Goal: Information Seeking & Learning: Check status

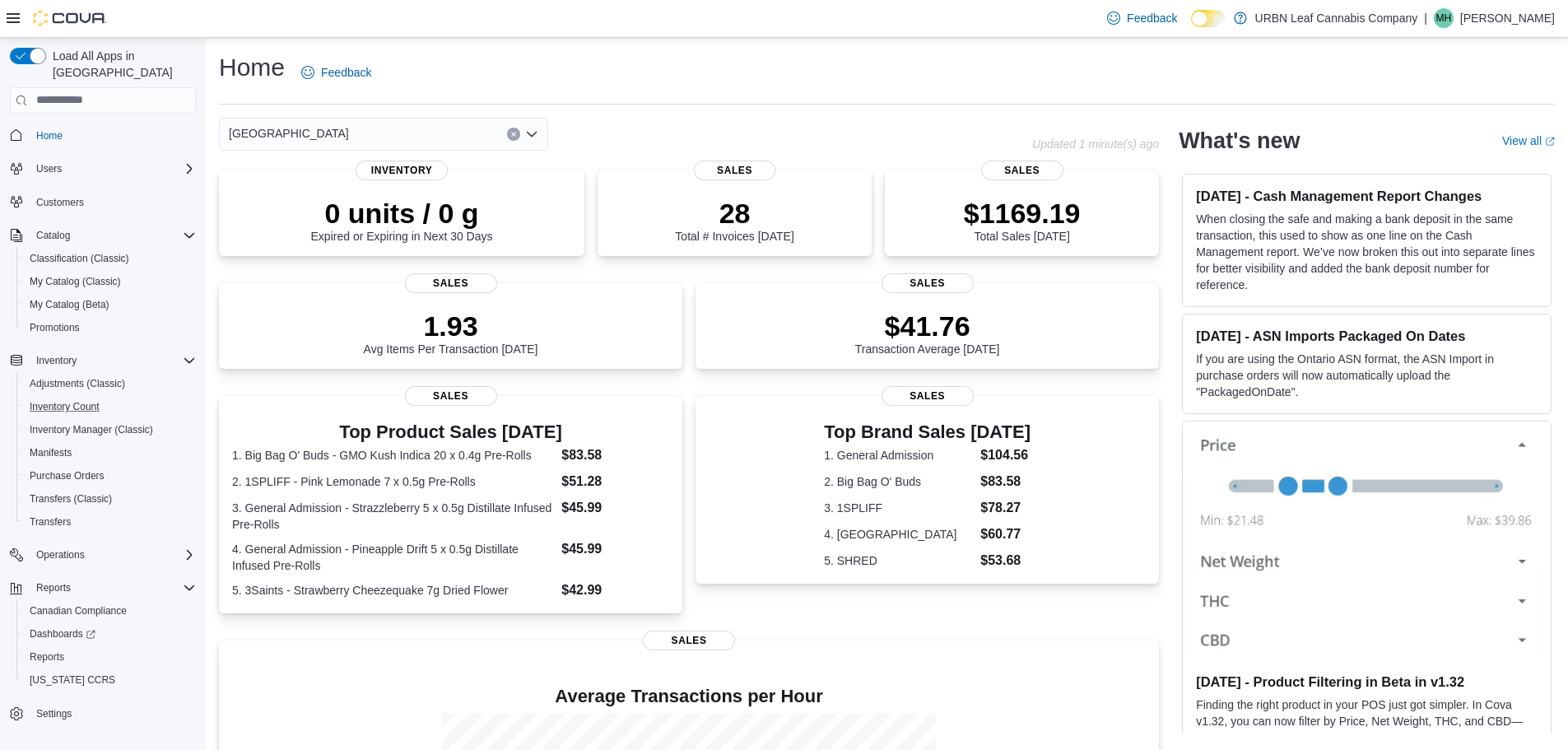
scroll to position [244, 0]
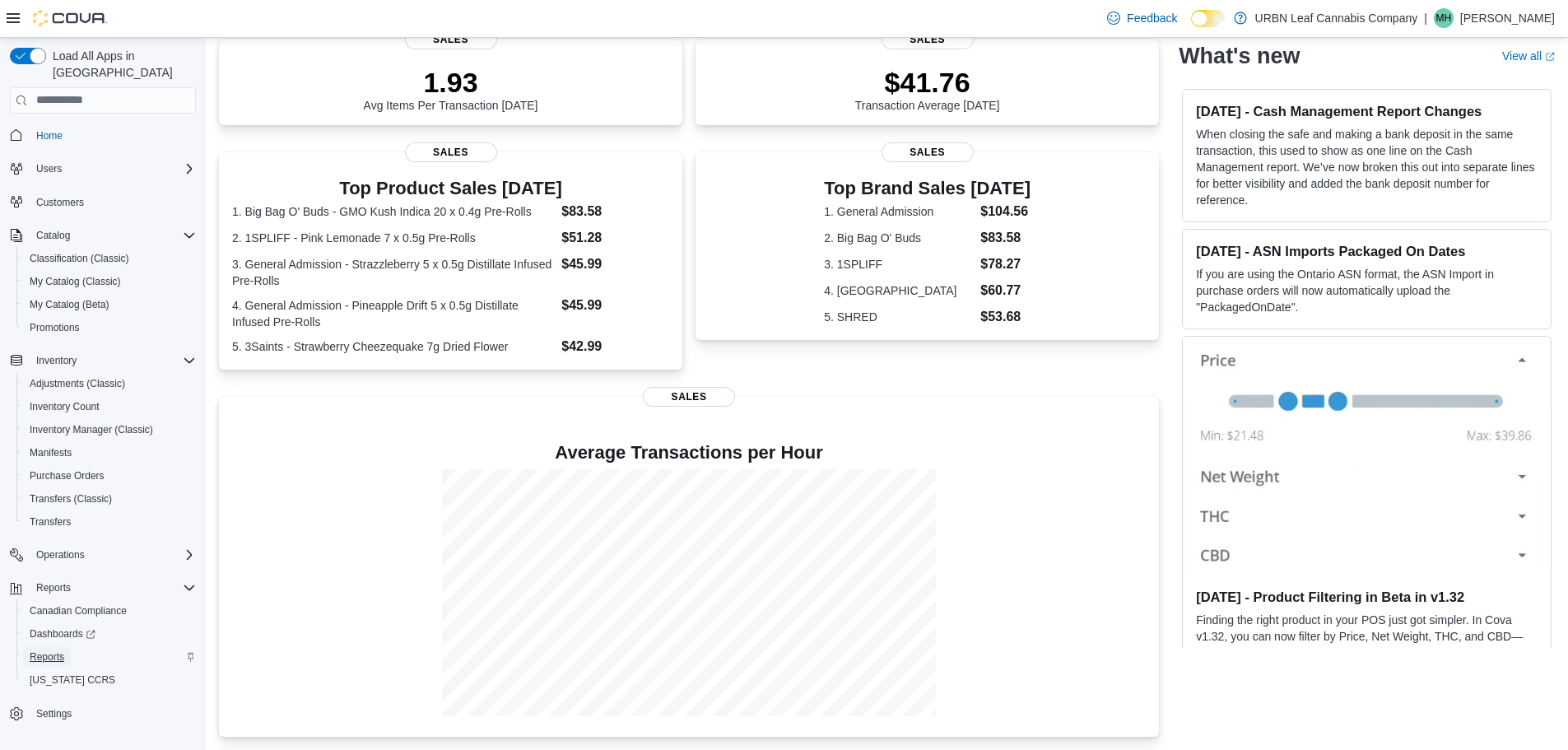
click at [53, 650] on span "Reports" at bounding box center [47, 656] width 35 height 13
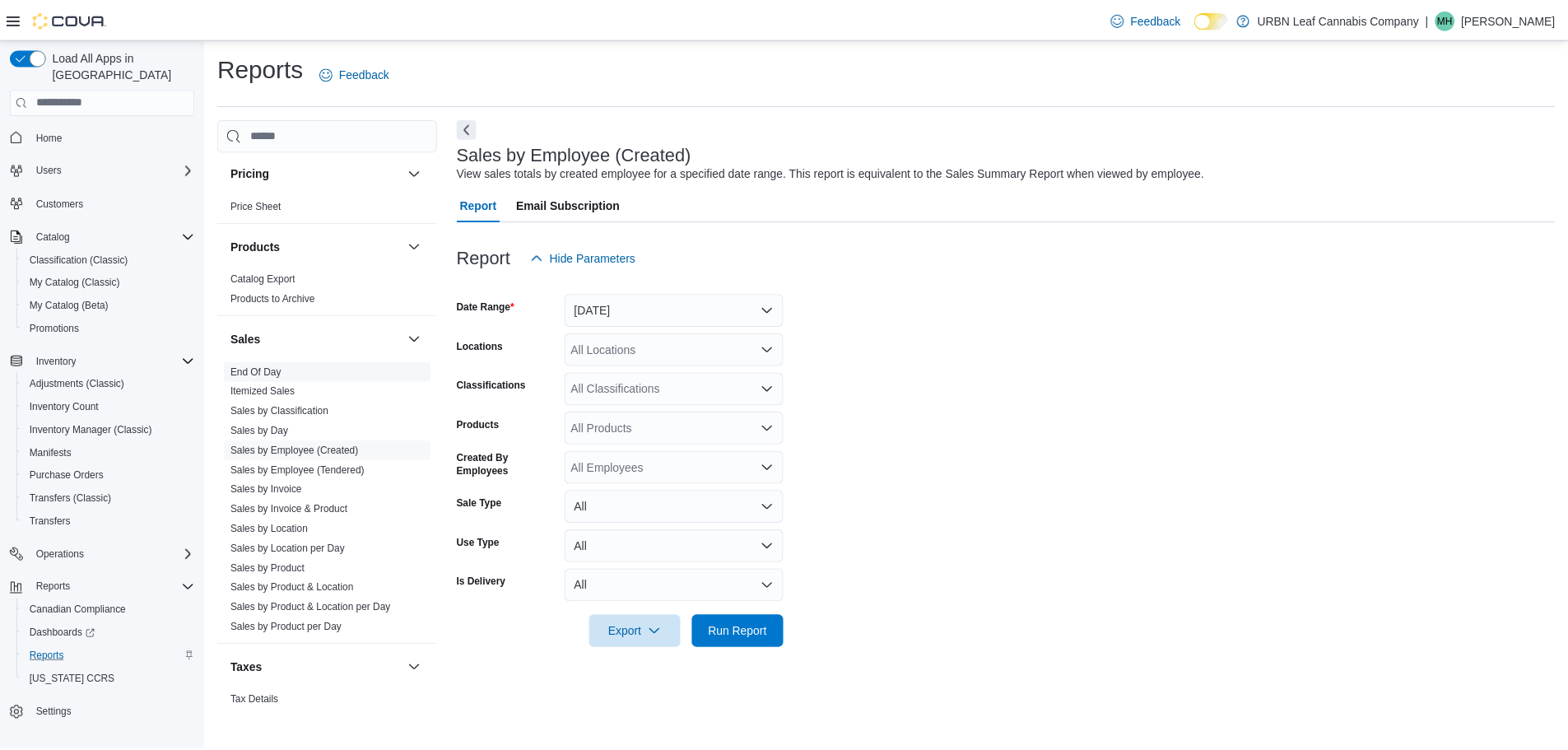
scroll to position [1025, 0]
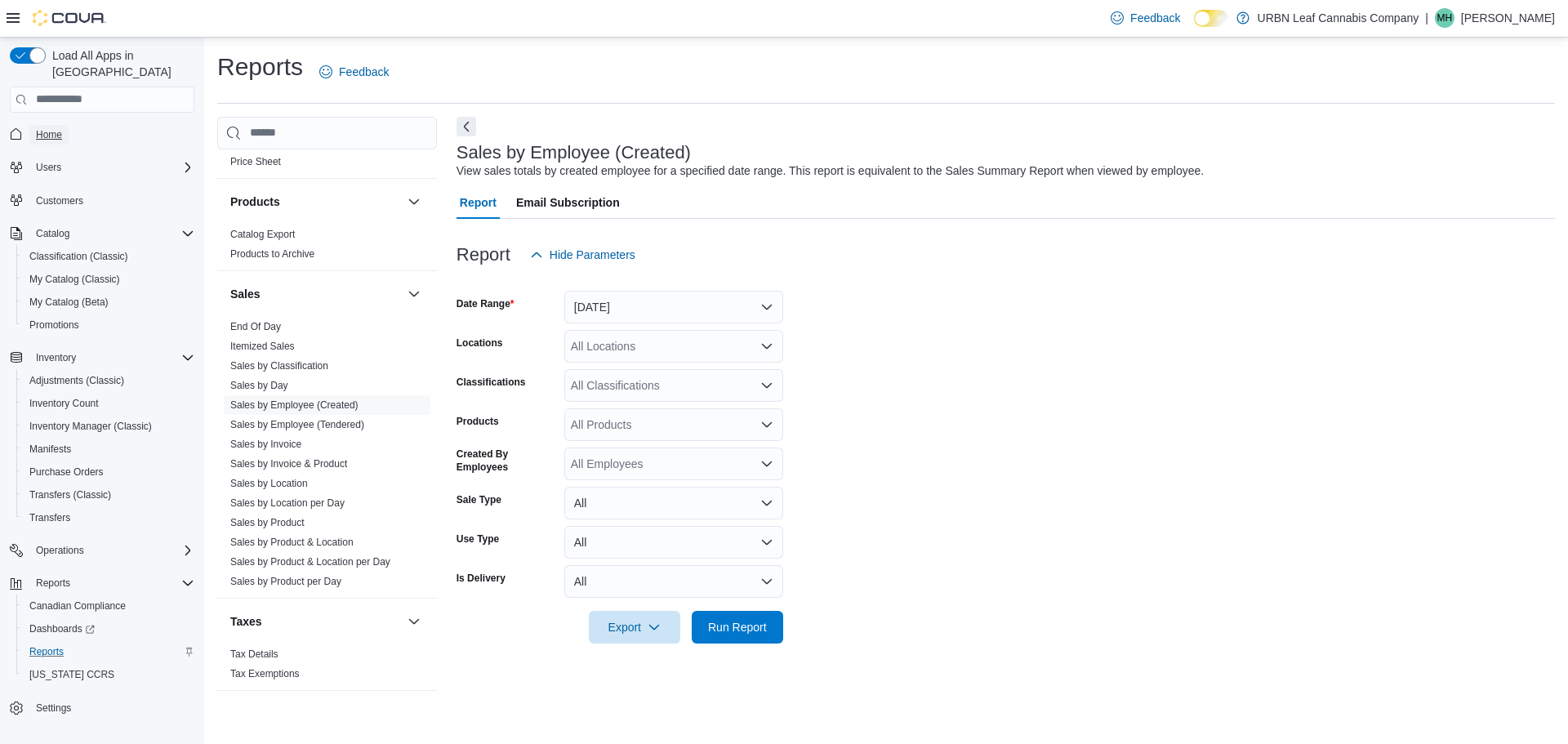
click at [46, 128] on span "Home" at bounding box center [49, 134] width 26 height 13
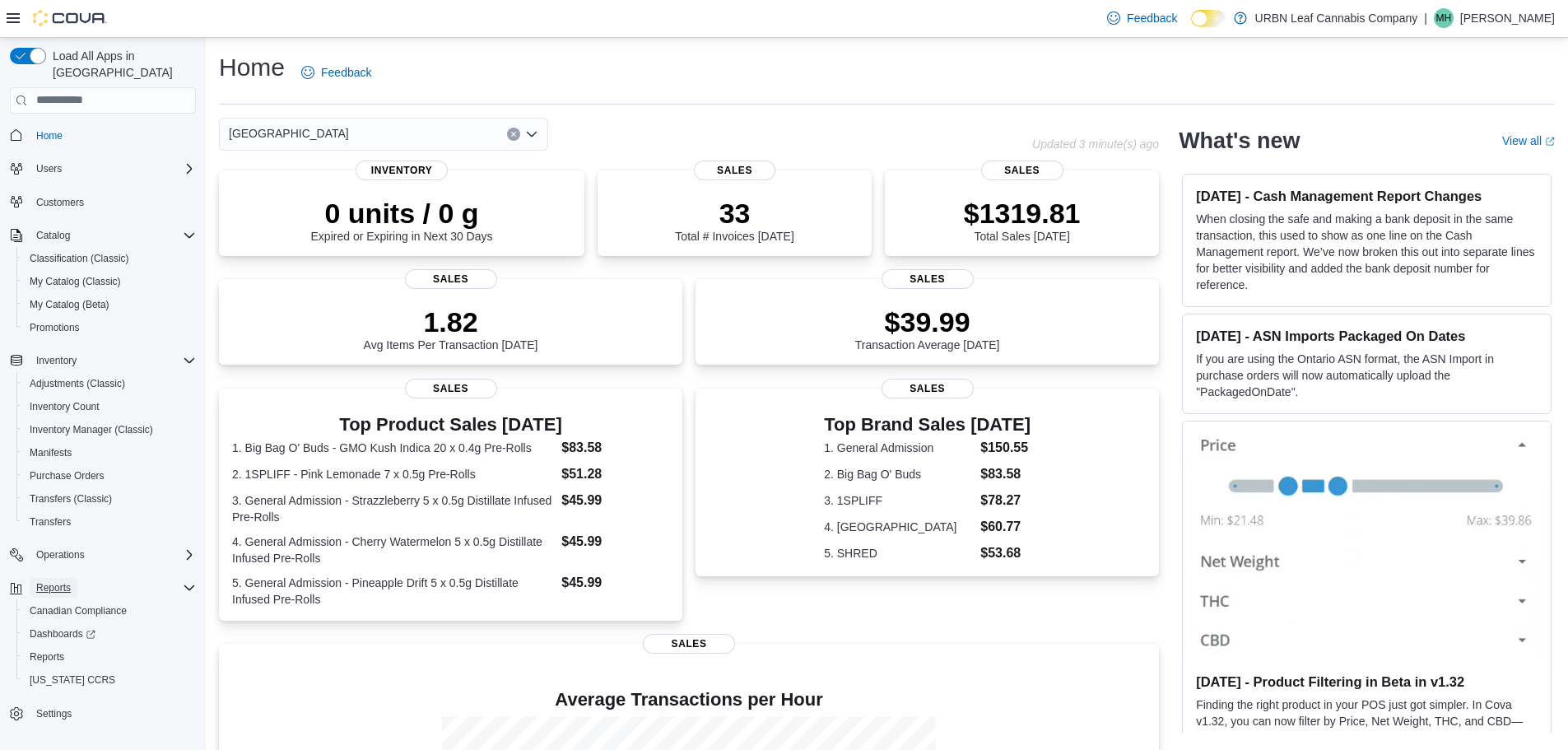
click at [75, 578] on button "Reports" at bounding box center [53, 588] width 48 height 20
click at [47, 582] on span "Reports" at bounding box center [54, 588] width 35 height 13
click at [50, 650] on span "Reports" at bounding box center [47, 656] width 35 height 13
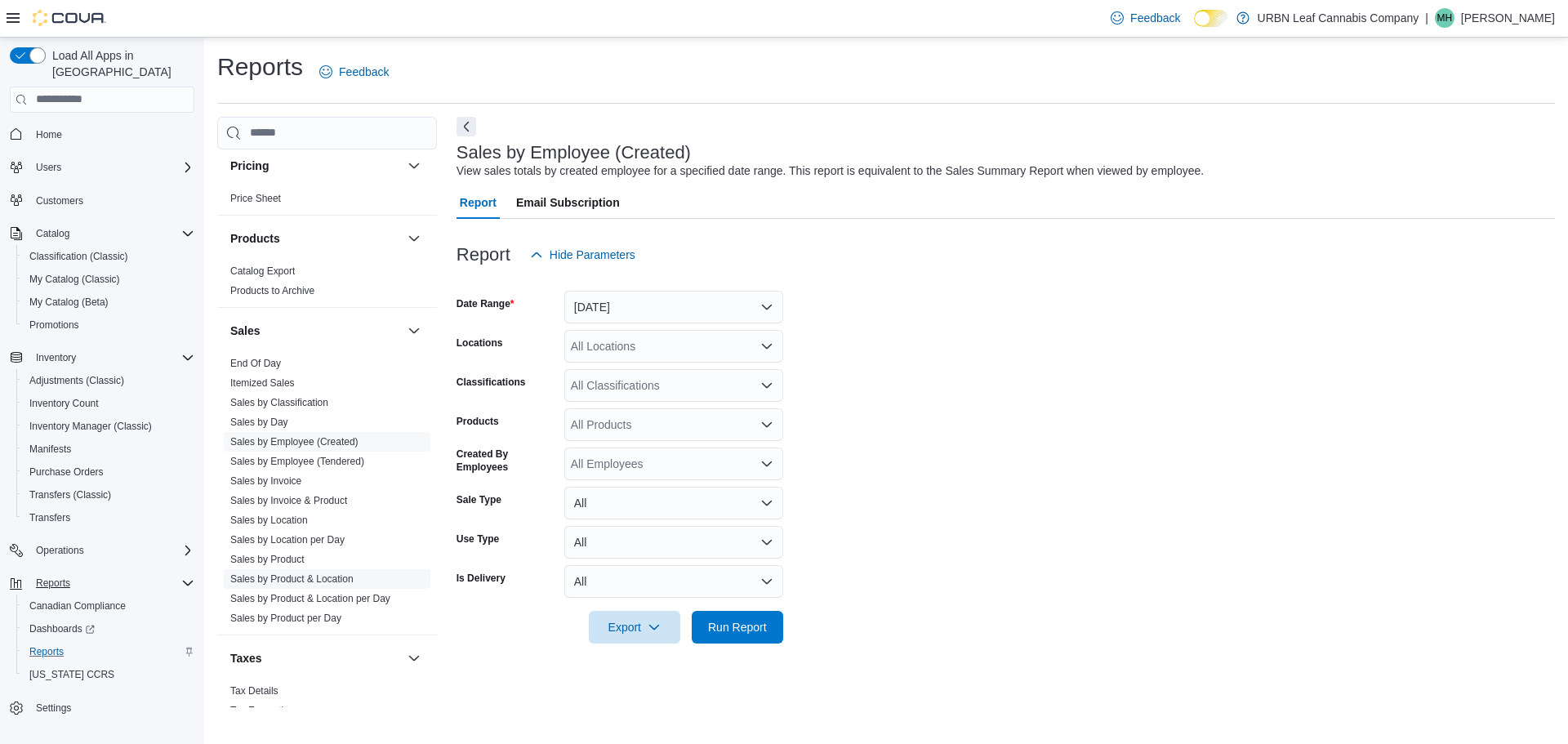
scroll to position [1017, 0]
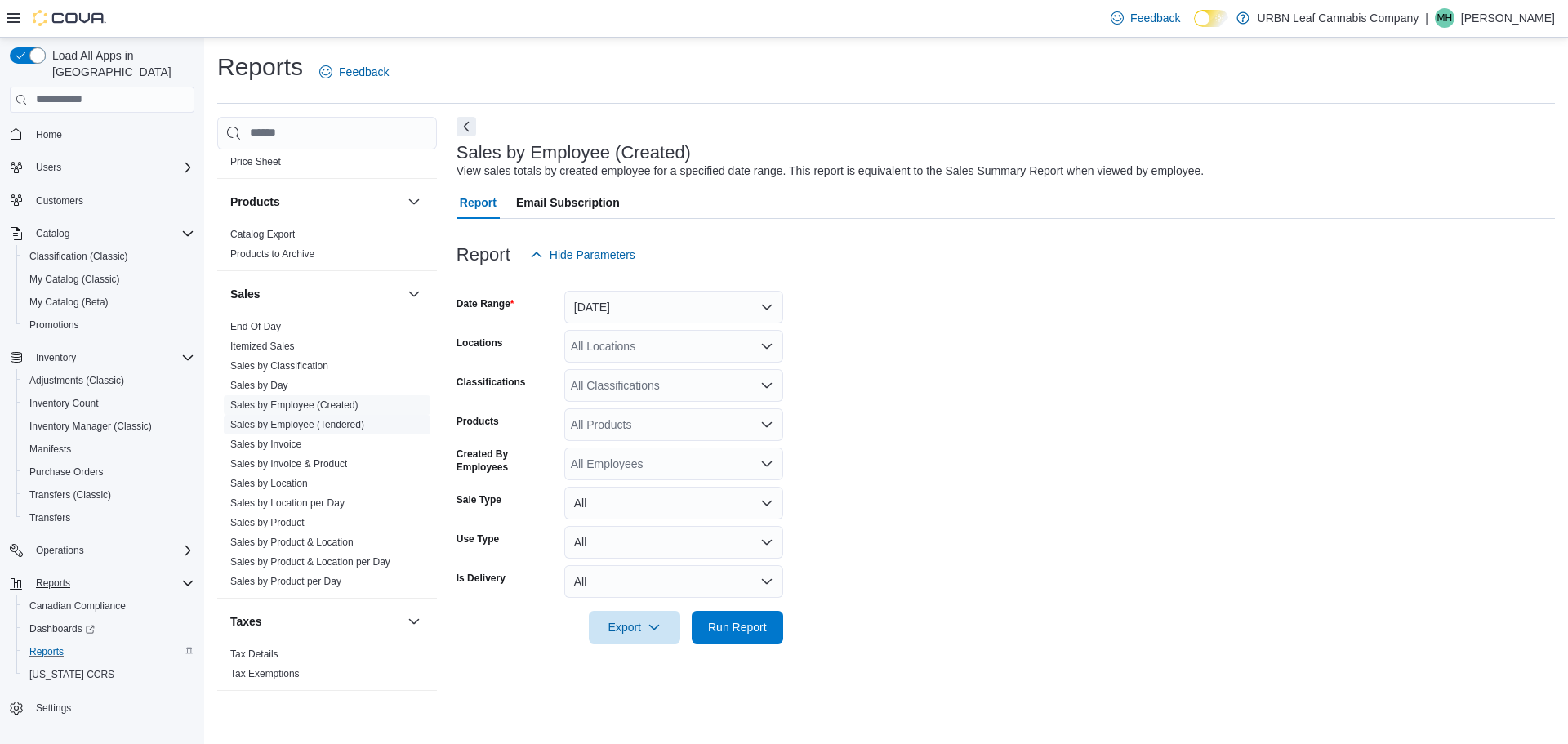
click at [292, 428] on link "Sales by Employee (Tendered)" at bounding box center [297, 424] width 134 height 11
click at [766, 311] on button "[DATE]" at bounding box center [673, 307] width 219 height 33
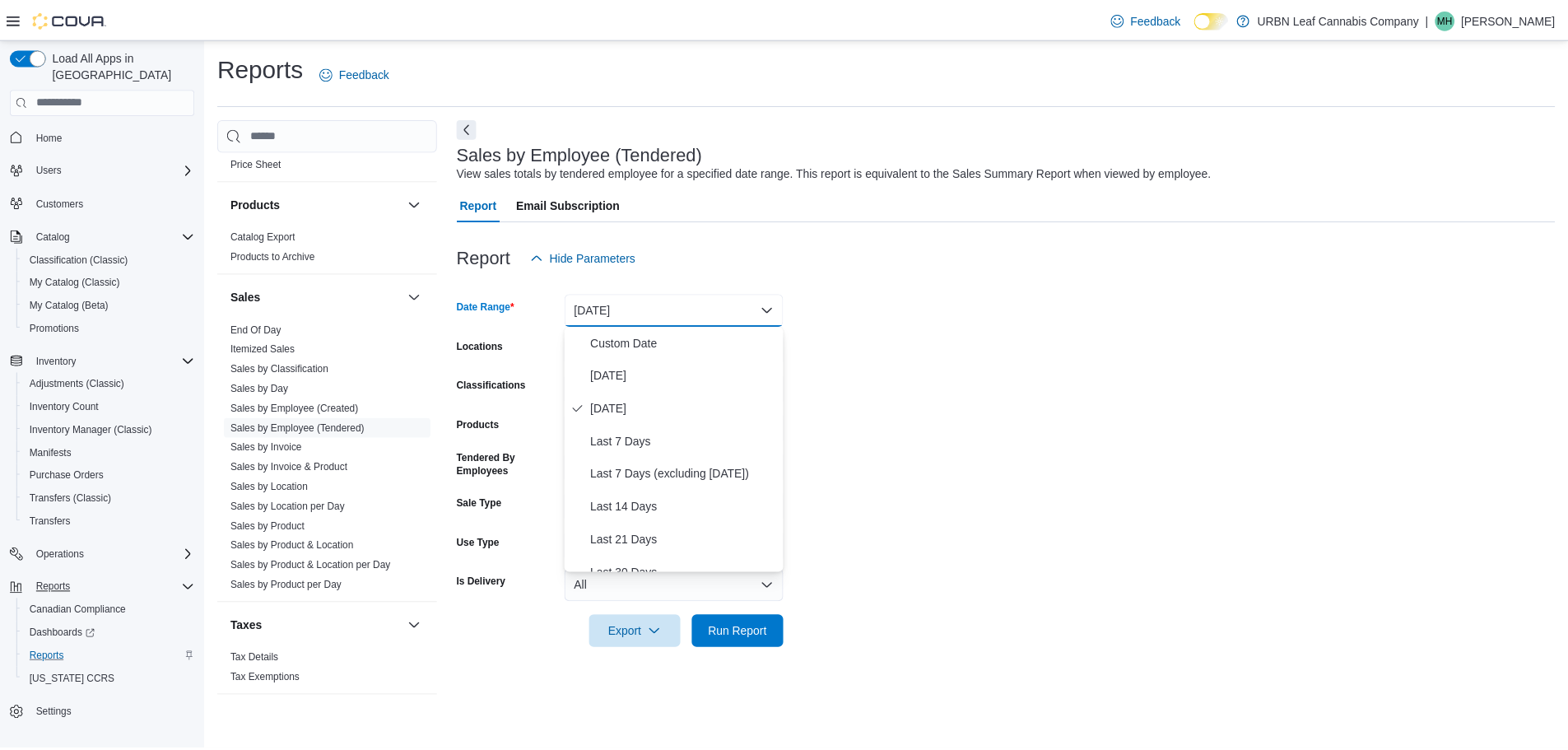
scroll to position [82, 0]
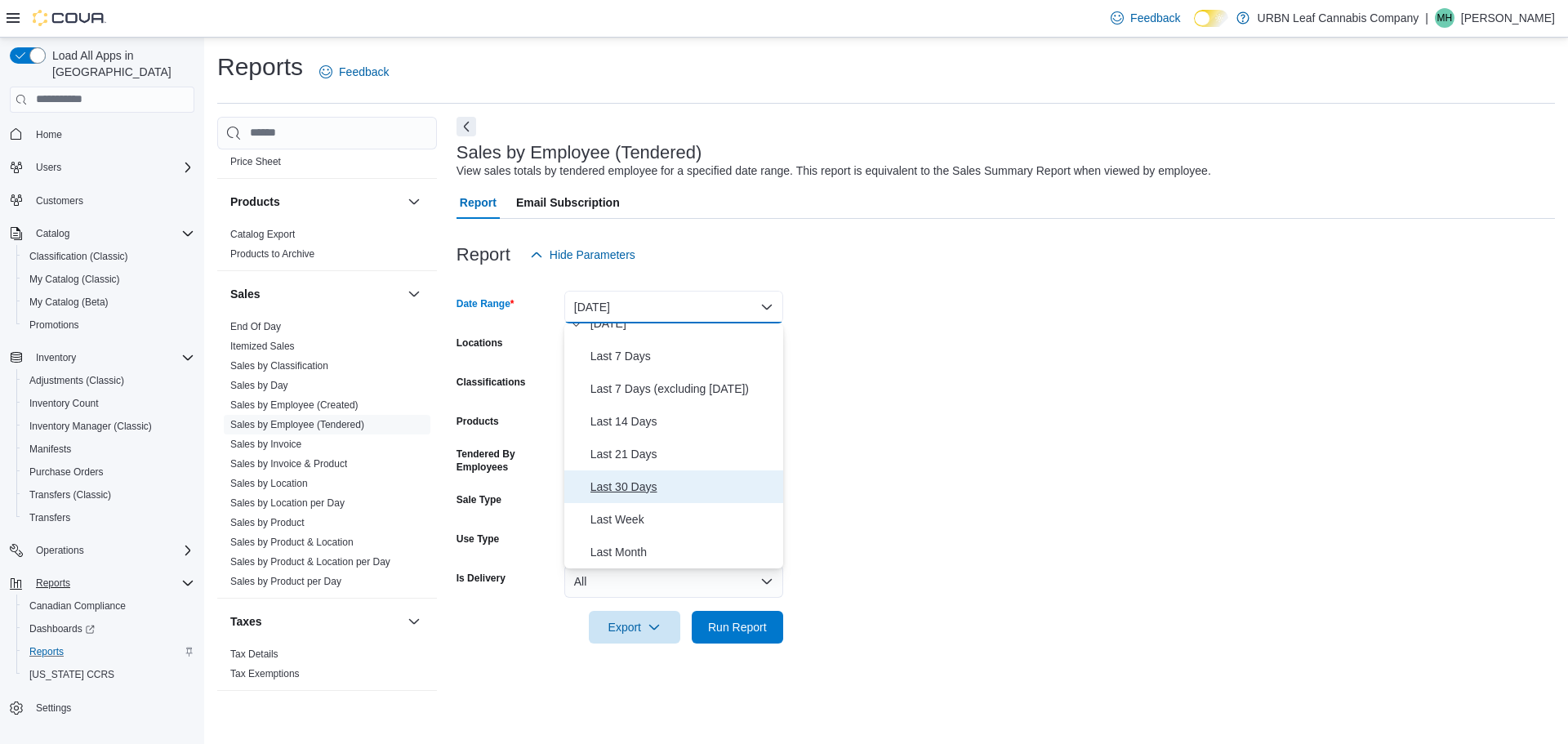
click at [639, 486] on span "Last 30 Days" at bounding box center [683, 487] width 187 height 20
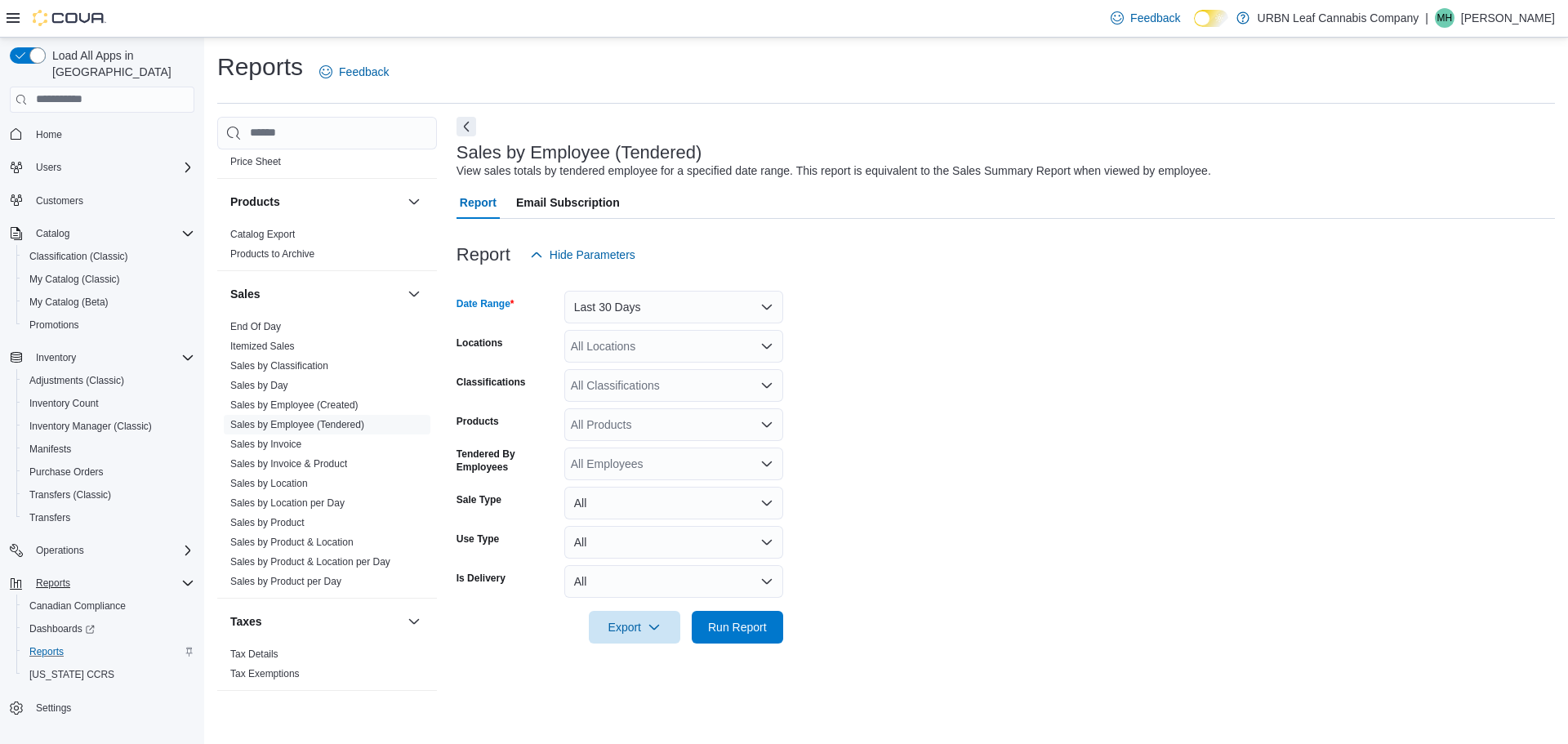
click at [771, 346] on icon "Open list of options" at bounding box center [766, 346] width 9 height 5
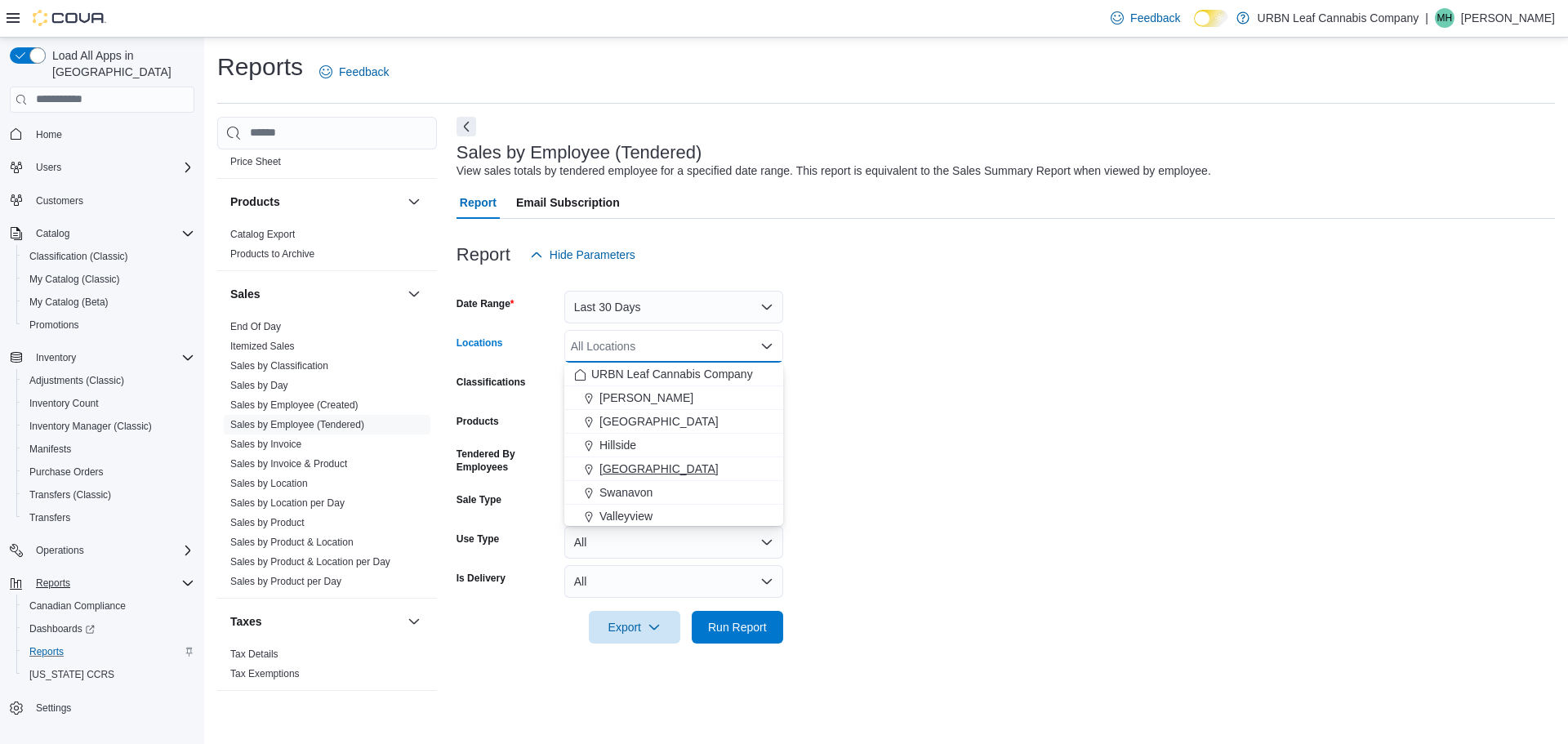
click at [646, 466] on span "[GEOGRAPHIC_DATA]" at bounding box center [658, 469] width 119 height 16
click at [774, 345] on div "Stony Plain Combo box. Selected. [GEOGRAPHIC_DATA]. Press Backspace to delete […" at bounding box center [673, 347] width 219 height 33
click at [824, 344] on form "Date Range Last 30 Days Locations [GEOGRAPHIC_DATA] Combo box. Selected. [GEOGR…" at bounding box center [1005, 457] width 1098 height 372
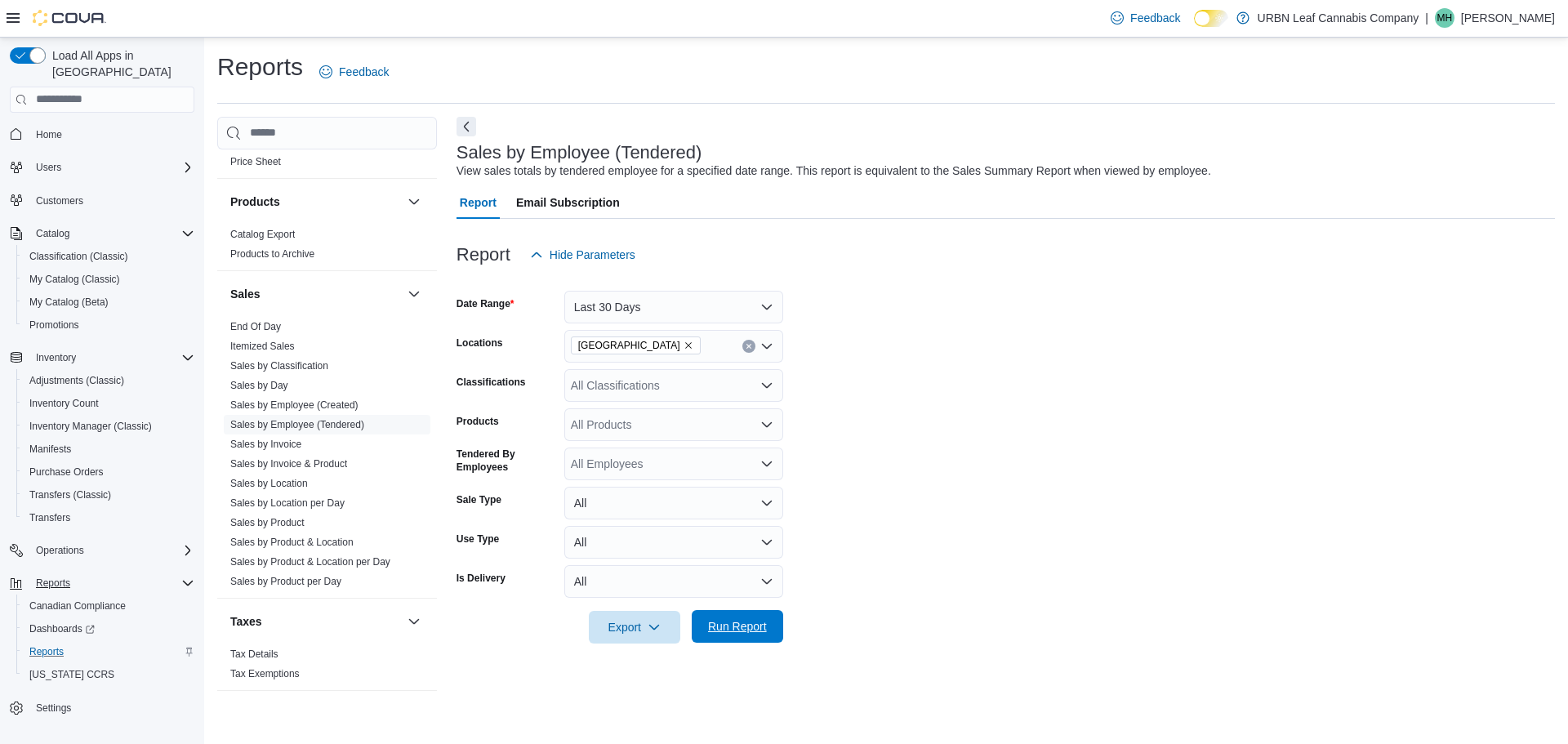
click at [758, 630] on span "Run Report" at bounding box center [737, 626] width 58 height 16
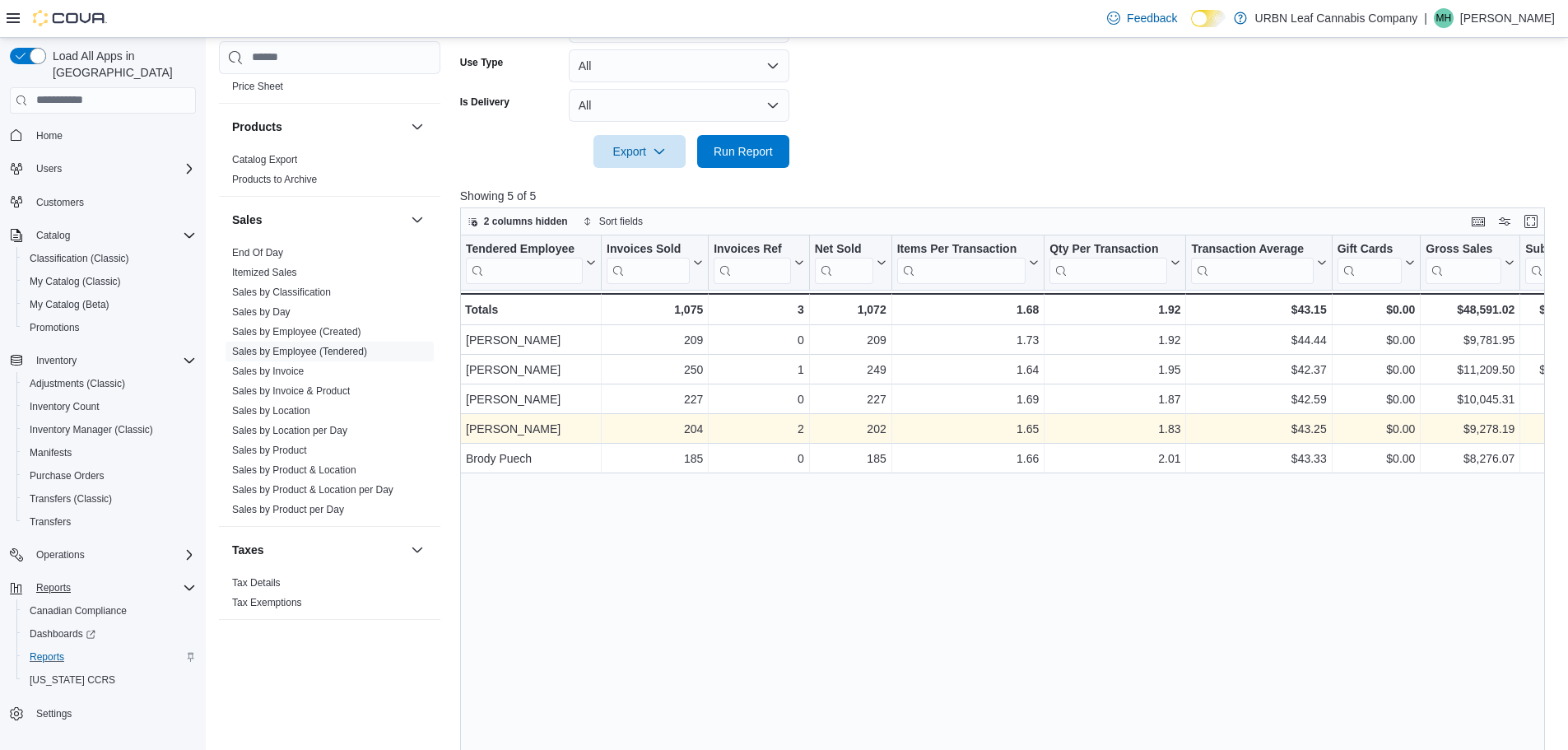
scroll to position [494, 0]
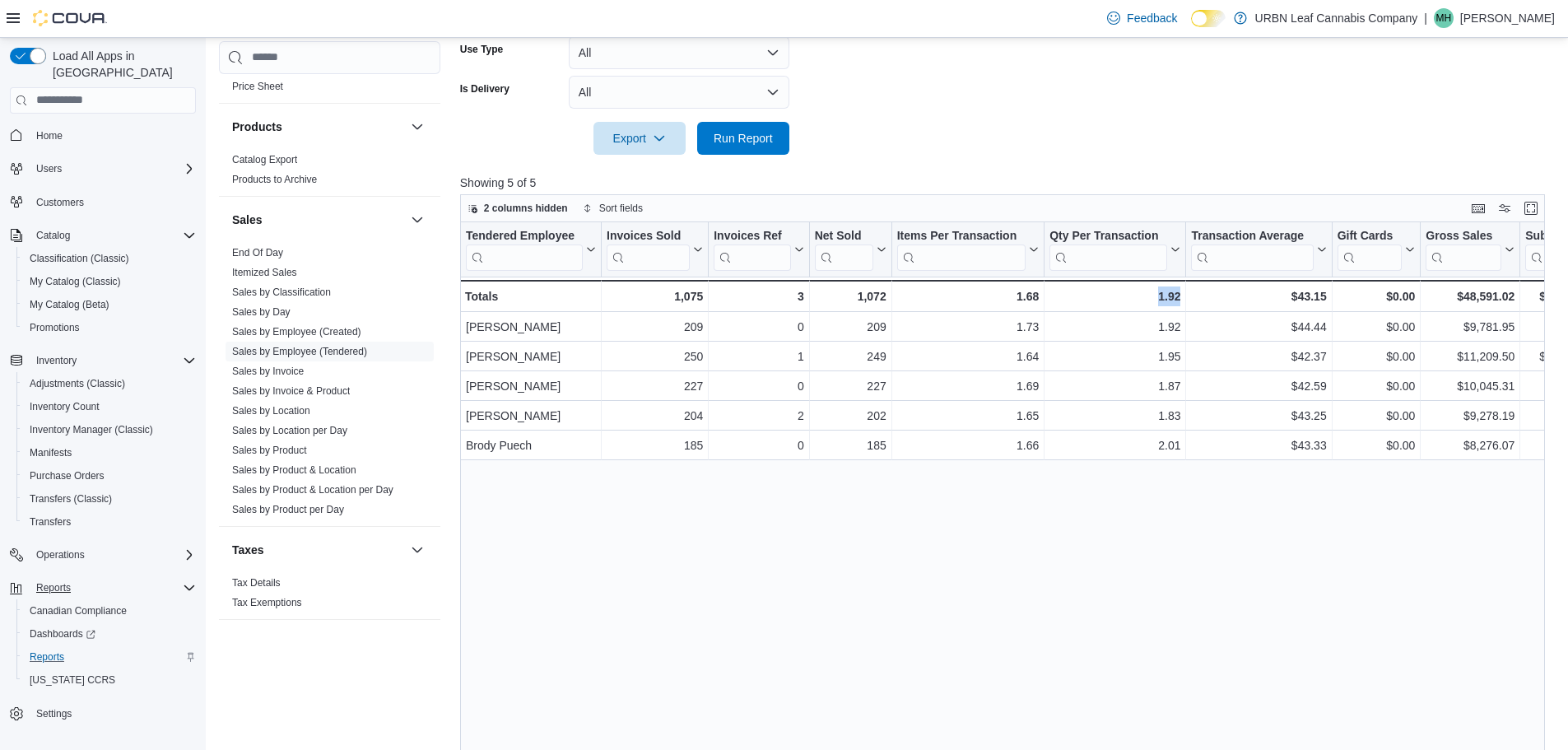
drag, startPoint x: 1246, startPoint y: 561, endPoint x: 1063, endPoint y: 571, distance: 183.3
click at [1063, 571] on div "Tendered Employee Click to view column header actions Invoices Sold Click to vi…" at bounding box center [1008, 508] width 1096 height 572
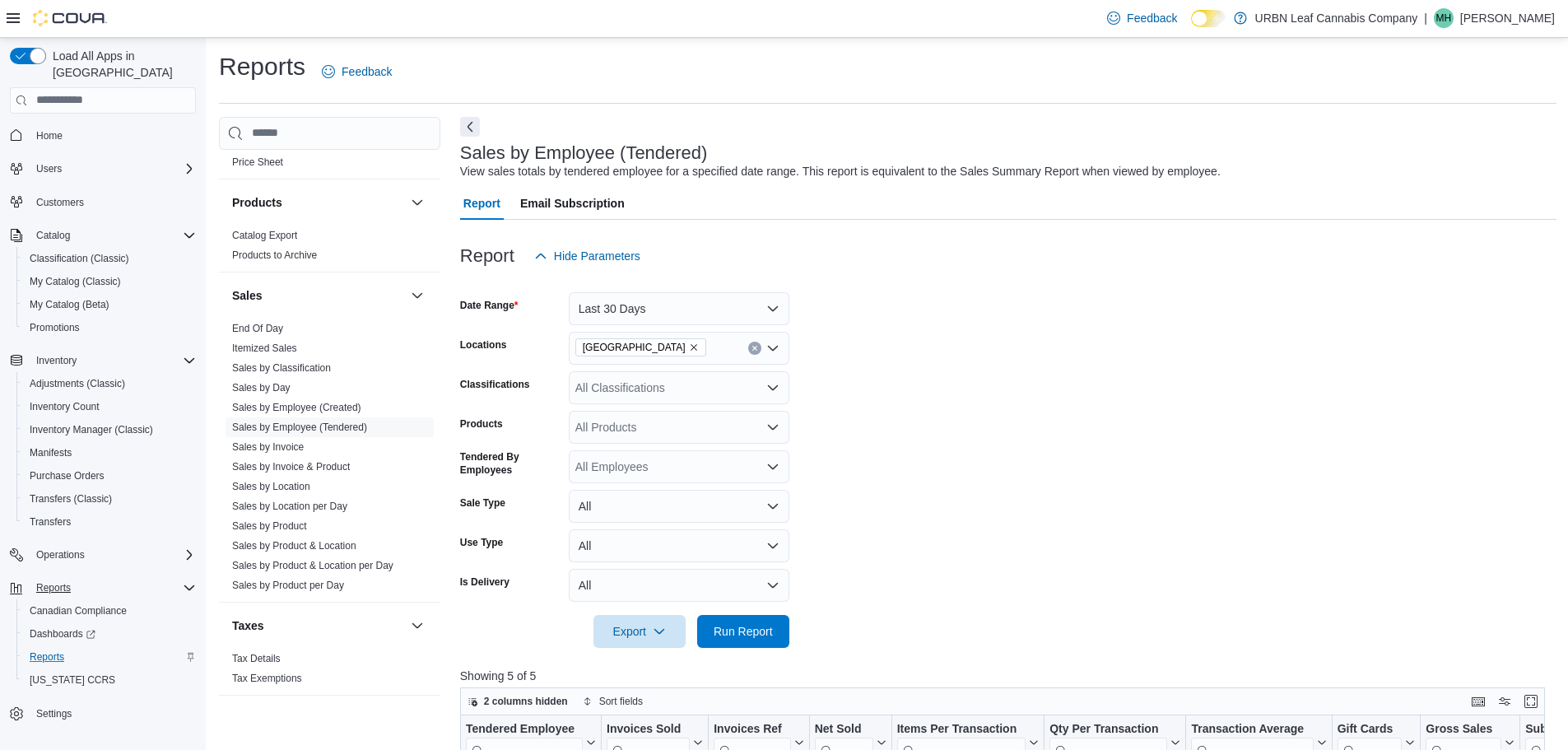
scroll to position [0, 0]
click at [775, 307] on button "Last 30 Days" at bounding box center [679, 310] width 221 height 33
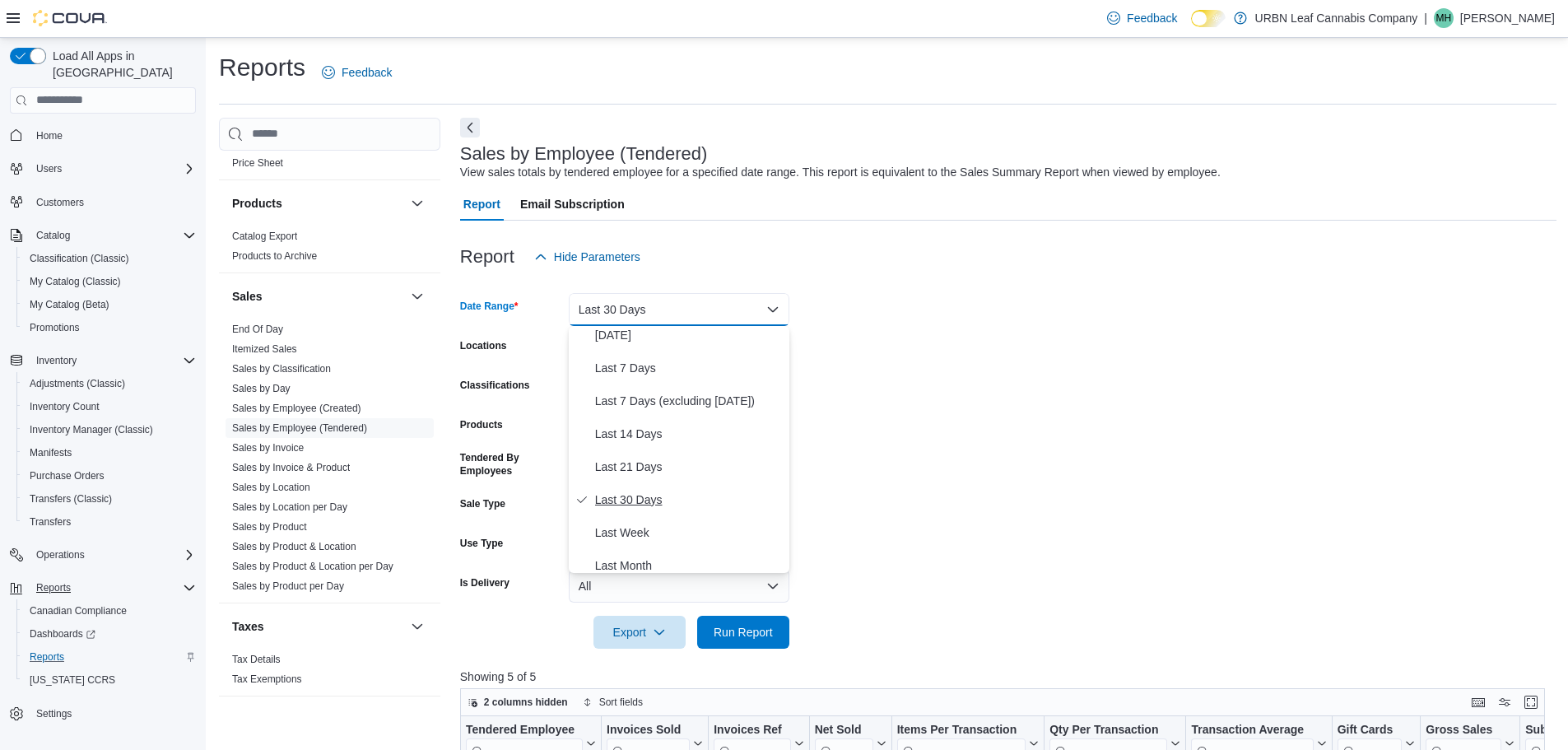
scroll to position [181, 0]
click at [641, 487] on span "Last Quarter" at bounding box center [689, 491] width 188 height 20
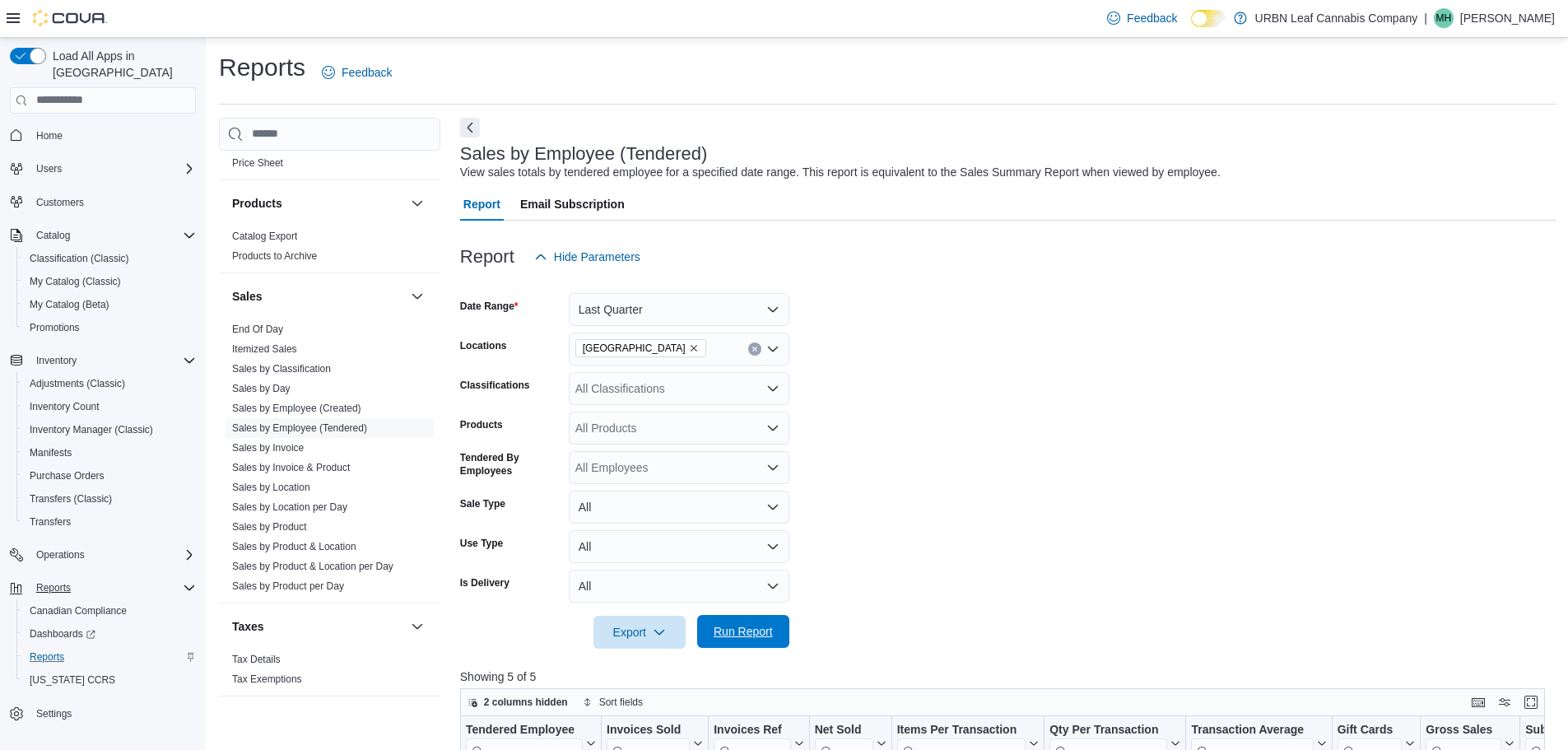
click at [782, 636] on button "Run Report" at bounding box center [743, 631] width 92 height 33
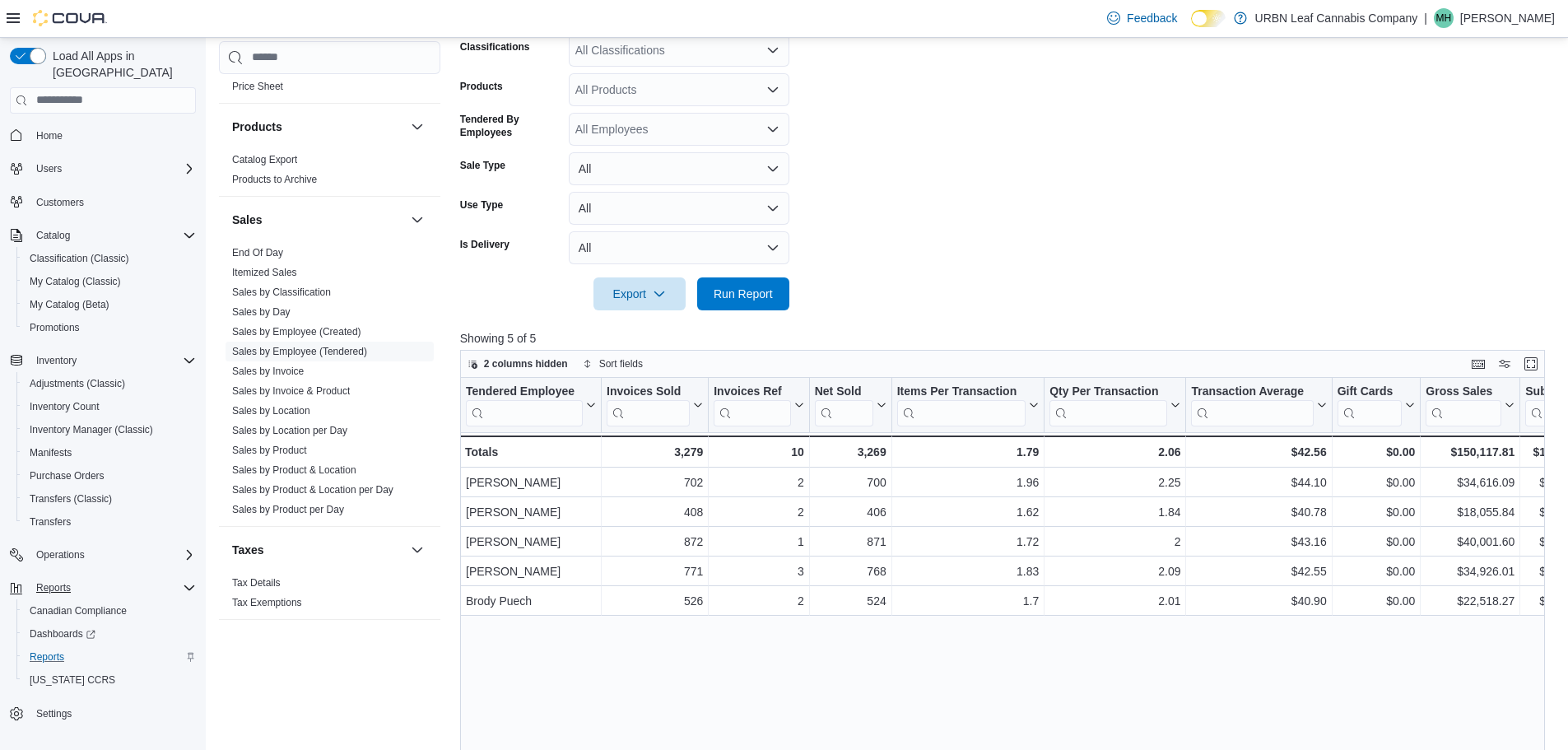
scroll to position [412, 0]
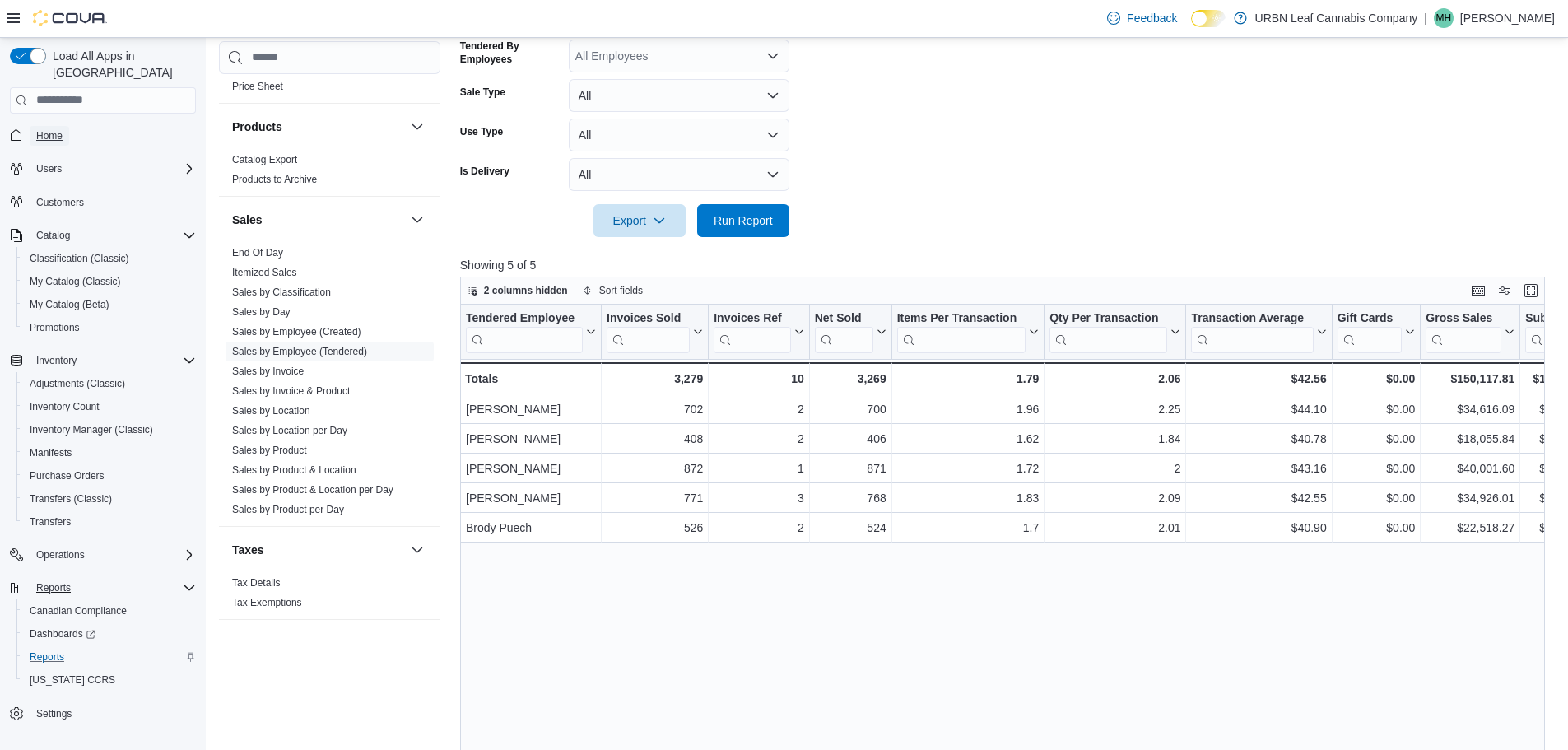
click at [47, 129] on span "Home" at bounding box center [49, 135] width 26 height 13
